Goal: Information Seeking & Learning: Learn about a topic

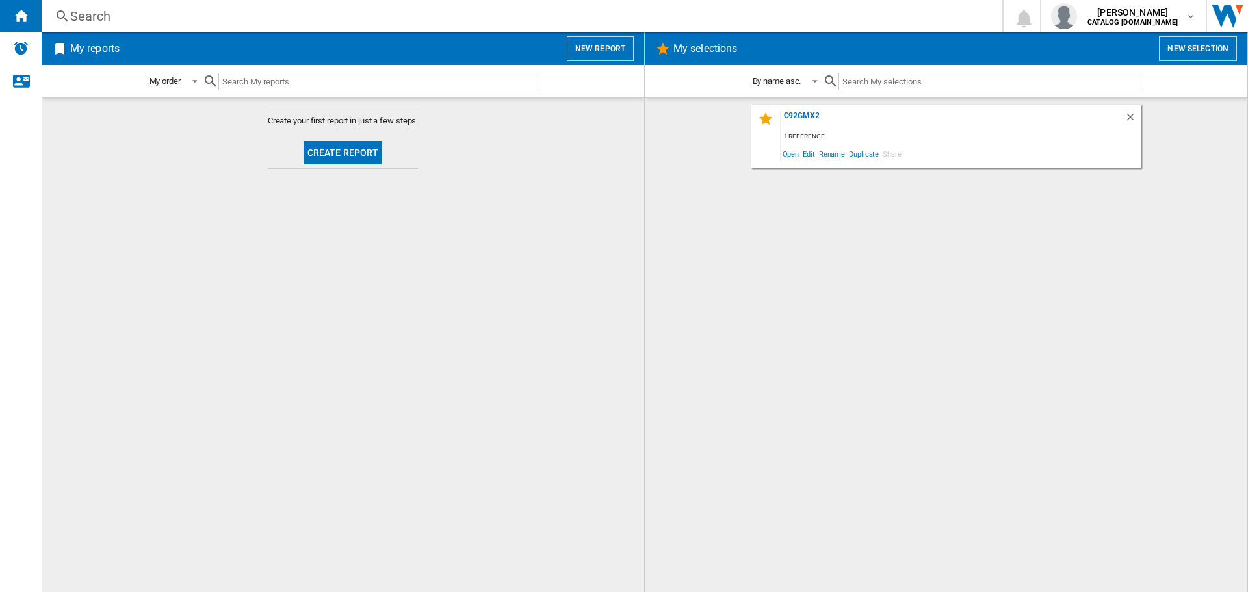
click at [118, 14] on div "Search" at bounding box center [519, 16] width 898 height 18
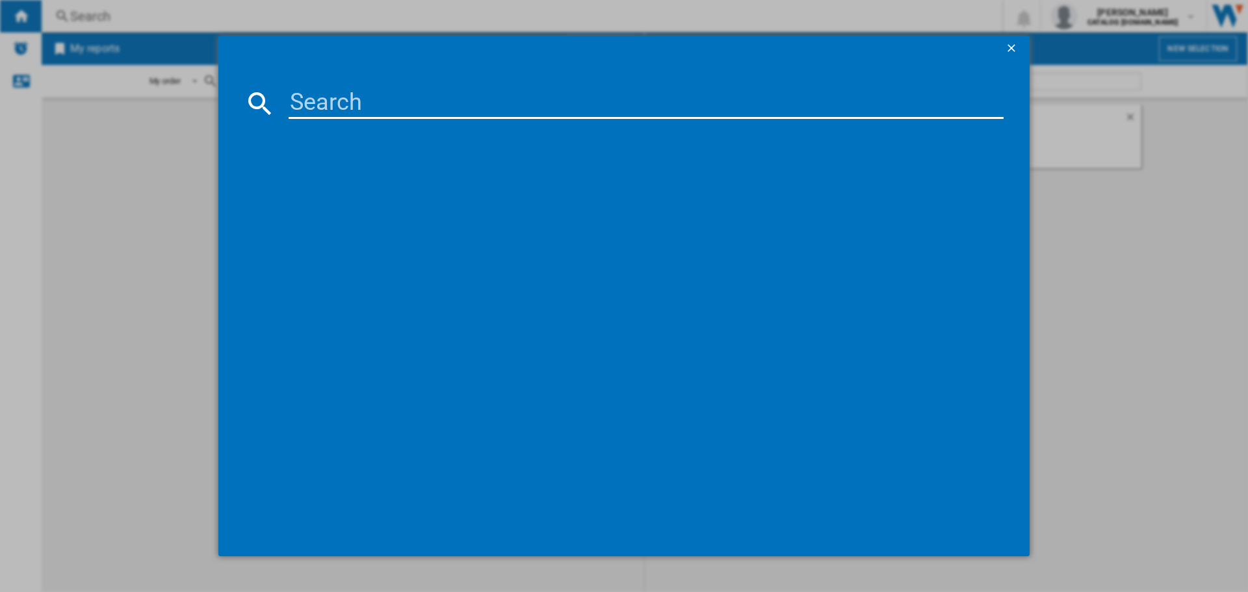
paste input "DNP92SEUK"
type input "DNP92SEUK"
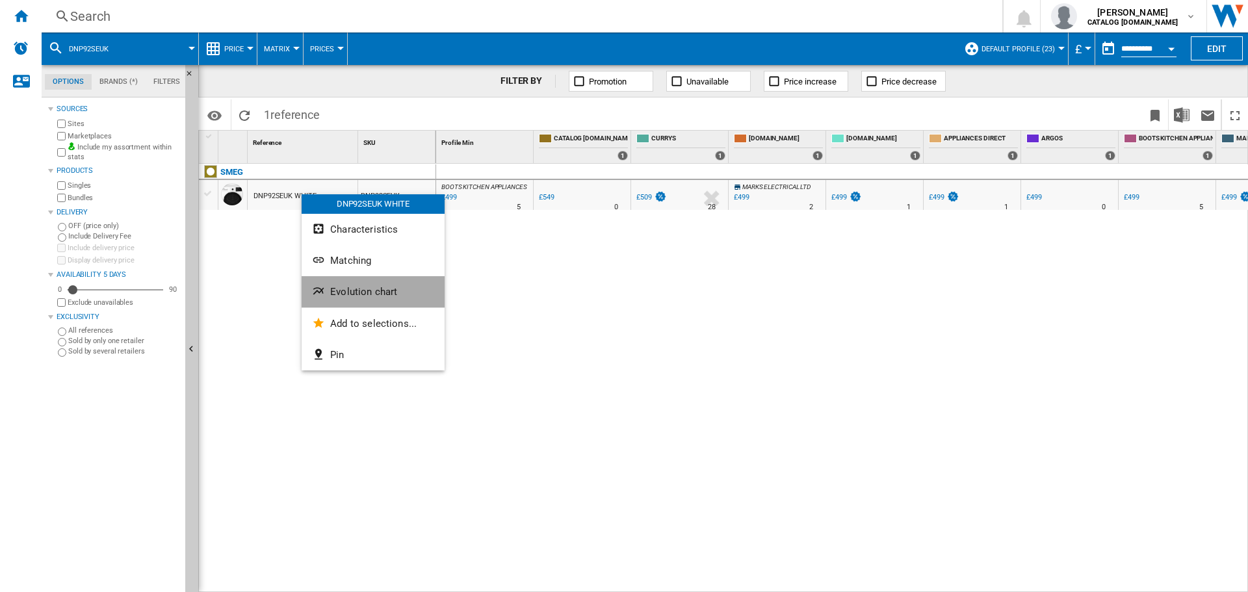
click at [347, 294] on span "Evolution chart" at bounding box center [363, 292] width 67 height 12
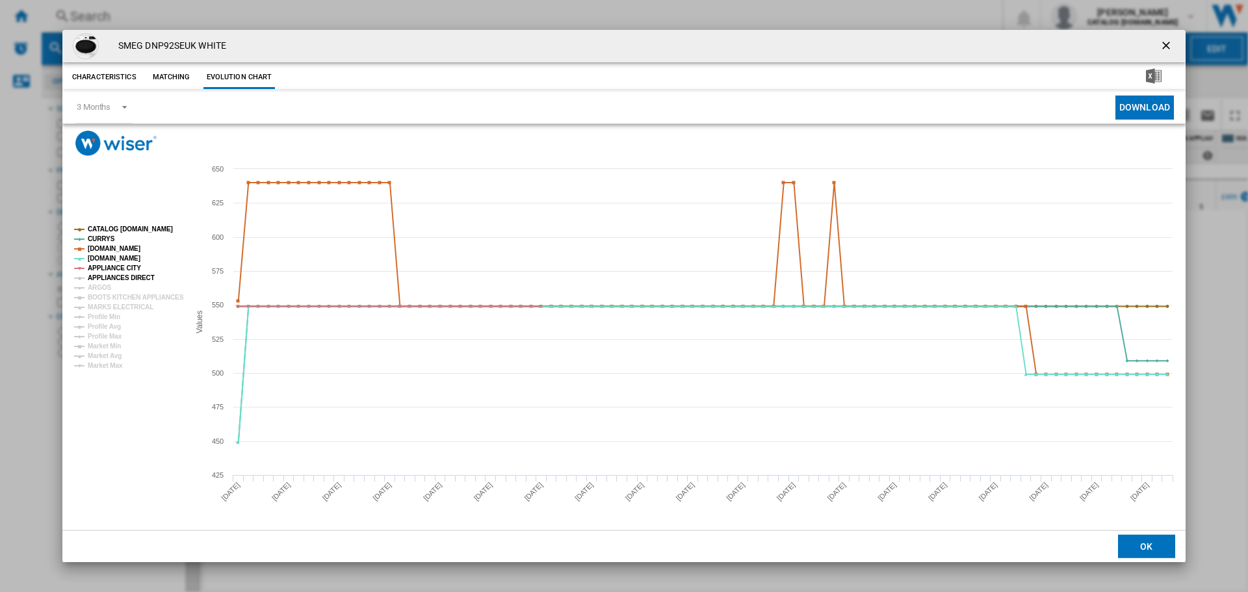
click at [118, 274] on tspan "APPLIANCES DIRECT" at bounding box center [121, 277] width 67 height 7
click at [101, 286] on tspan "ARGOS" at bounding box center [100, 287] width 24 height 7
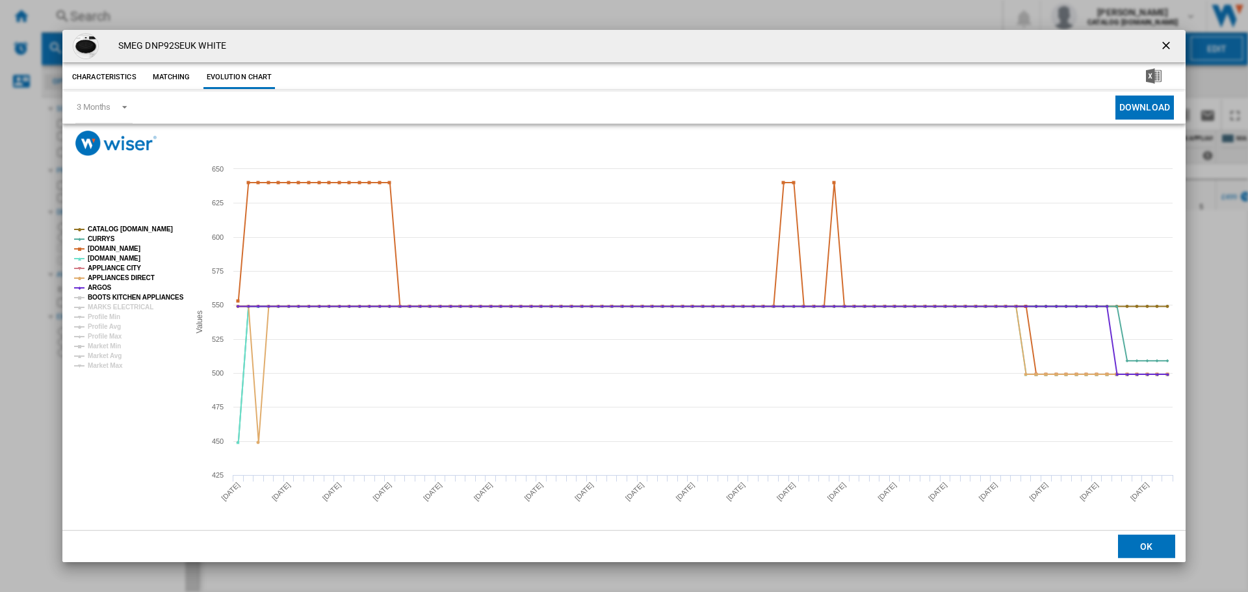
click at [122, 300] on tspan "BOOTS KITCHEN APPLIANCES" at bounding box center [136, 297] width 96 height 7
click at [127, 309] on tspan "MARKS ELECTRICAL" at bounding box center [121, 307] width 66 height 7
click at [1172, 45] on ng-md-icon "getI18NText('BUTTONS.CLOSE_DIALOG')" at bounding box center [1168, 47] width 16 height 16
